Goal: Transaction & Acquisition: Purchase product/service

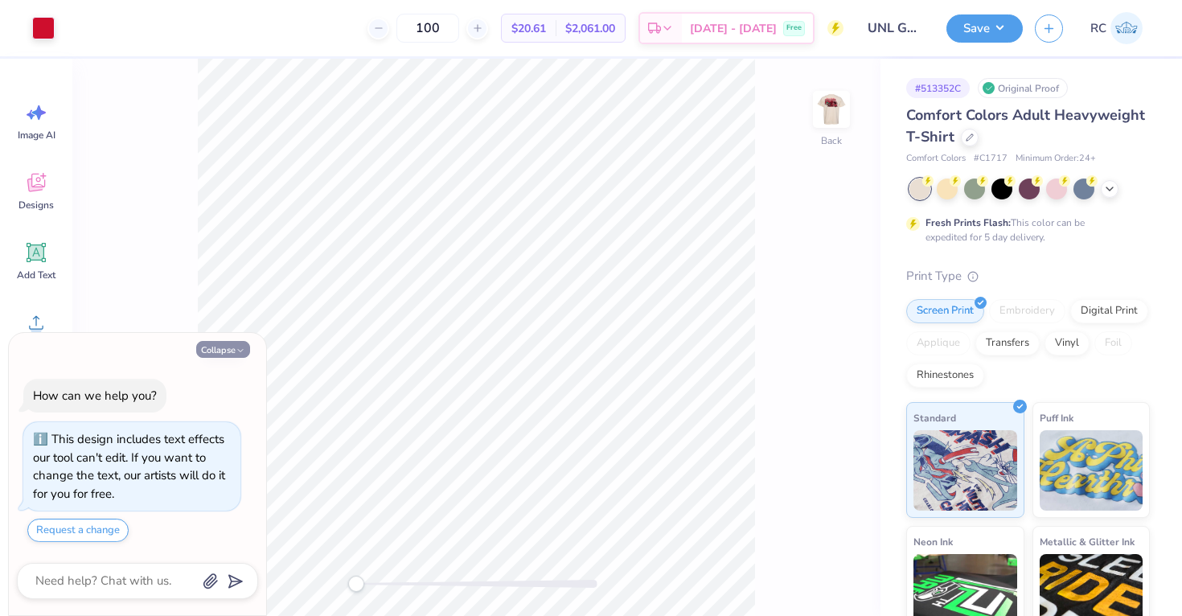
click at [232, 352] on button "Collapse" at bounding box center [223, 349] width 54 height 17
type textarea "x"
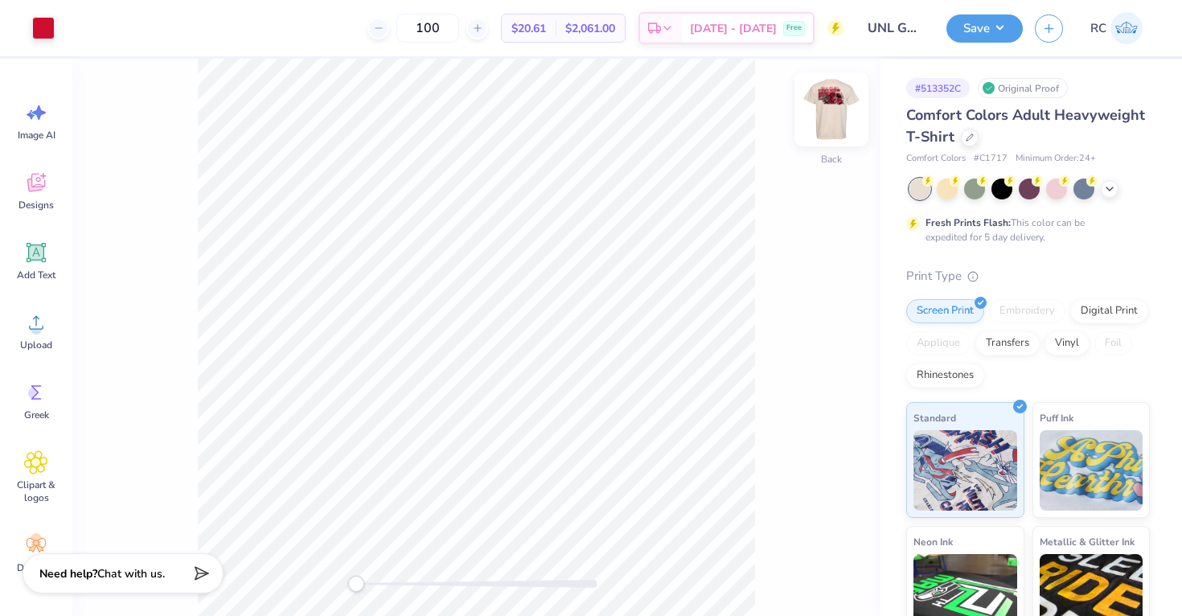
click at [849, 123] on img at bounding box center [831, 109] width 64 height 64
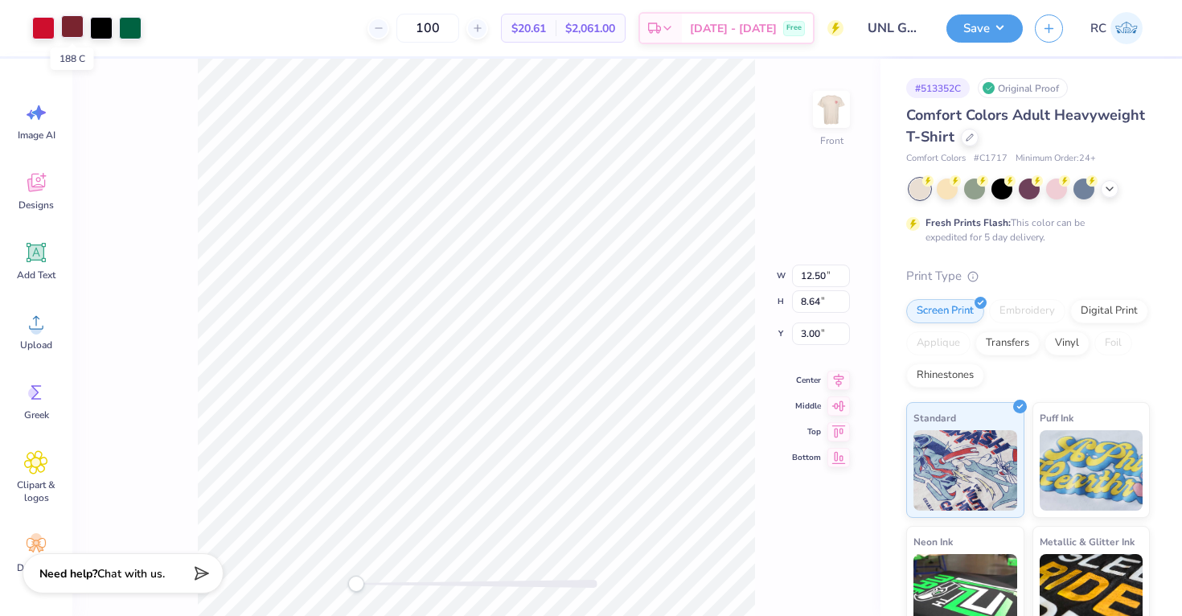
click at [68, 27] on div at bounding box center [72, 26] width 23 height 23
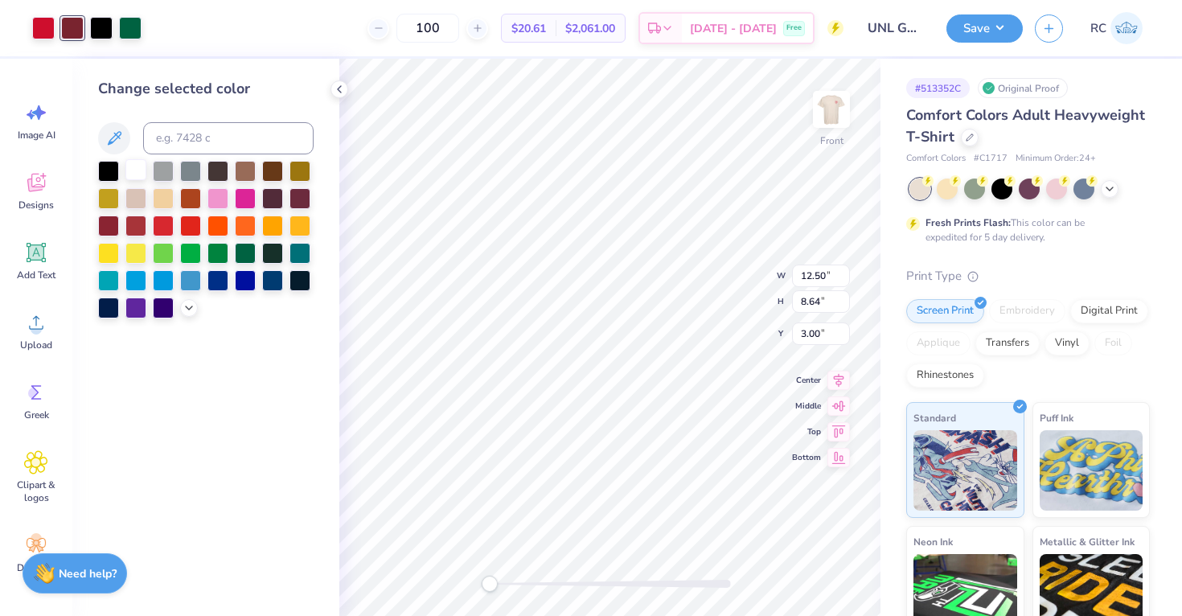
click at [125, 159] on div at bounding box center [135, 169] width 21 height 21
click at [126, 165] on div at bounding box center [135, 169] width 21 height 21
click at [162, 174] on div at bounding box center [163, 169] width 21 height 21
click at [195, 311] on icon at bounding box center [189, 306] width 13 height 13
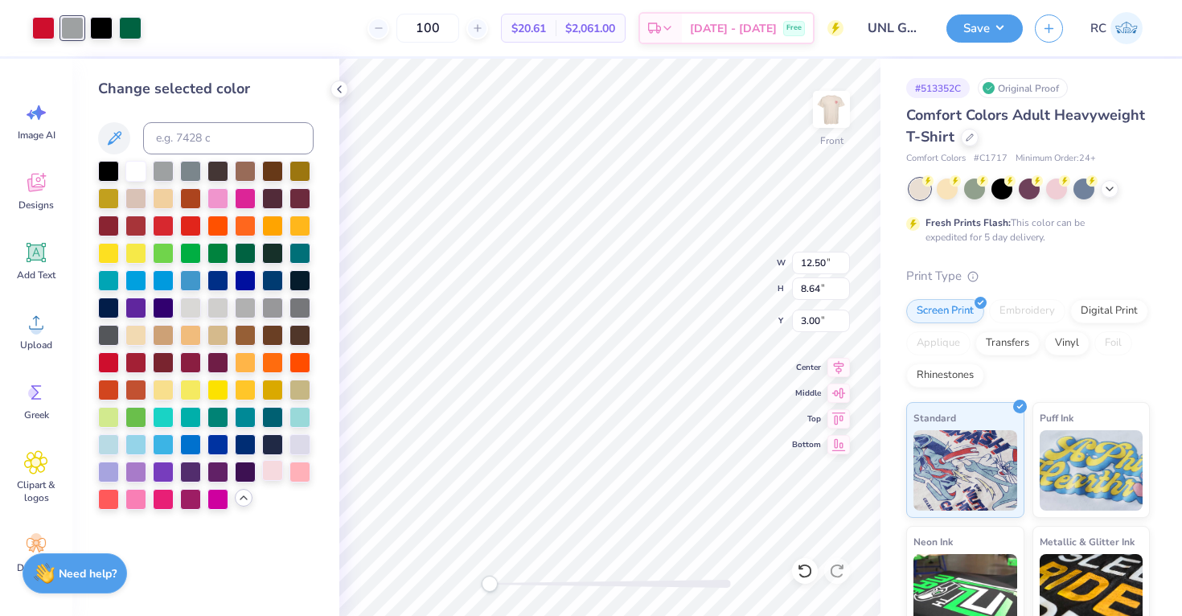
click at [262, 471] on div at bounding box center [272, 470] width 21 height 21
click at [194, 224] on div at bounding box center [190, 224] width 21 height 21
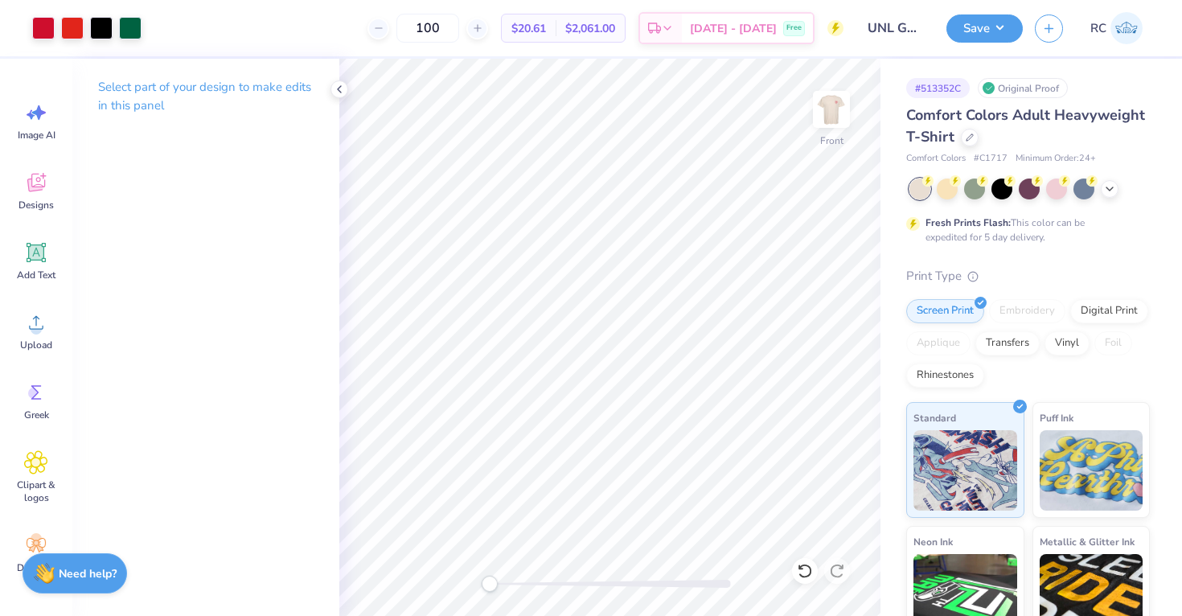
click at [484, 34] on div "Art colors 100 $20.61 Per Item $2,061.00 Total Est. Delivery [DATE] - [DATE] Fr…" at bounding box center [591, 308] width 1182 height 616
click at [39, 31] on div at bounding box center [43, 26] width 23 height 23
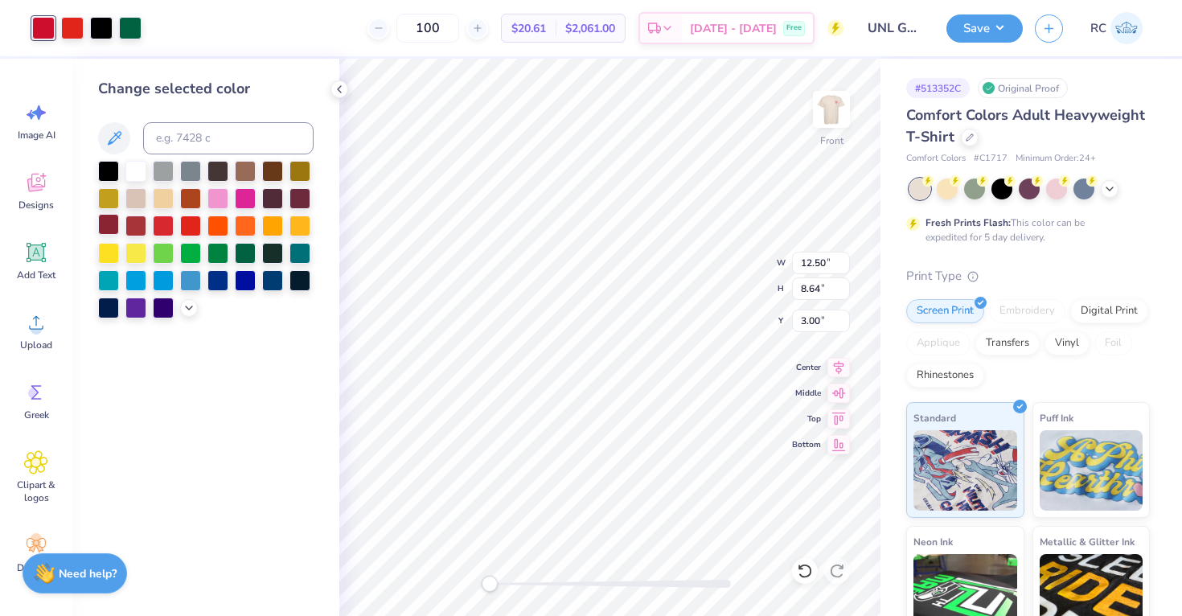
click at [107, 225] on div at bounding box center [108, 224] width 21 height 21
click at [129, 219] on div at bounding box center [135, 224] width 21 height 21
click at [191, 310] on icon at bounding box center [189, 306] width 13 height 13
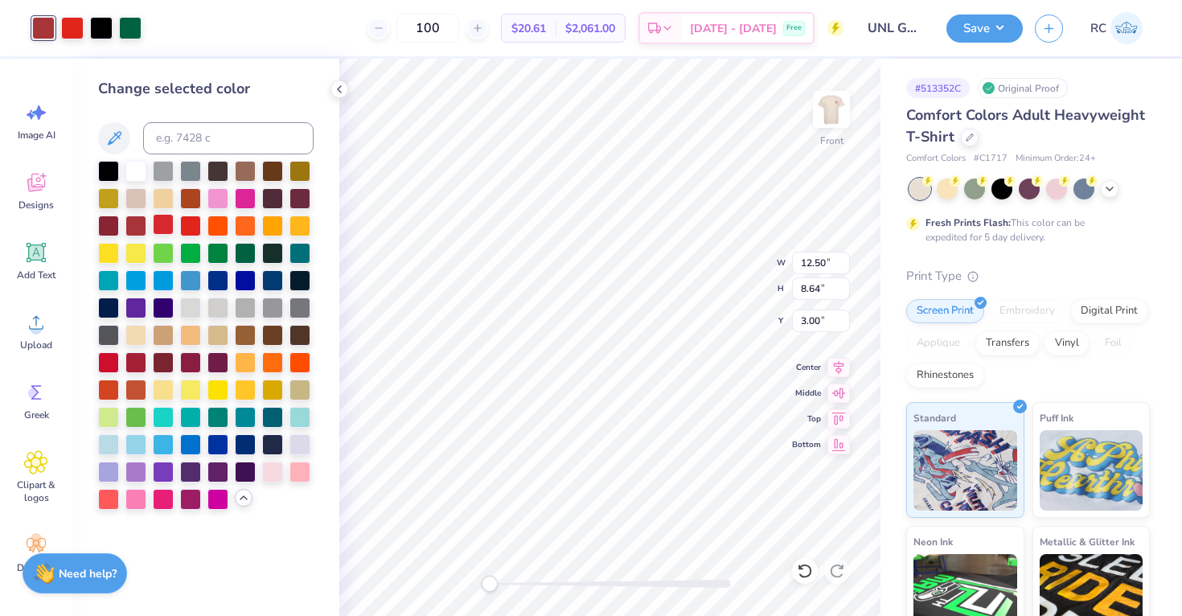
click at [162, 228] on div at bounding box center [163, 224] width 21 height 21
click at [115, 364] on div at bounding box center [108, 361] width 21 height 21
